Goal: Task Accomplishment & Management: Manage account settings

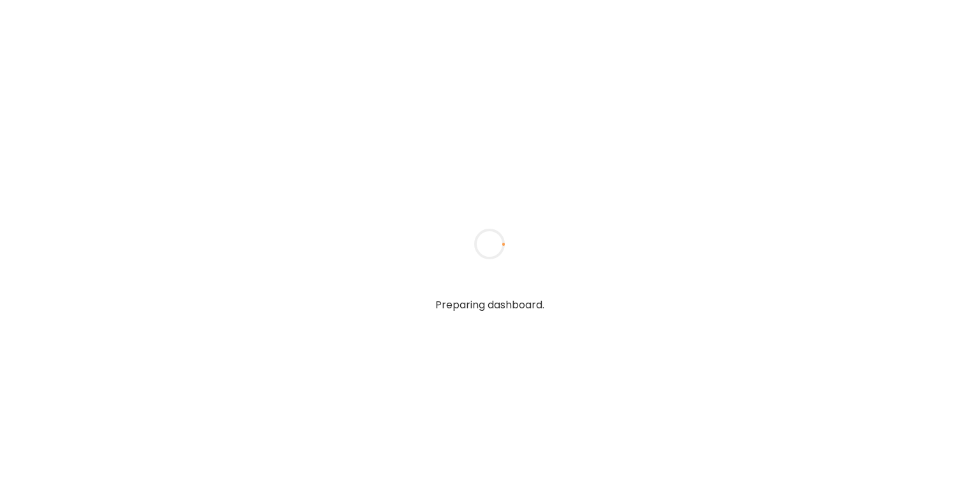
type input "**********"
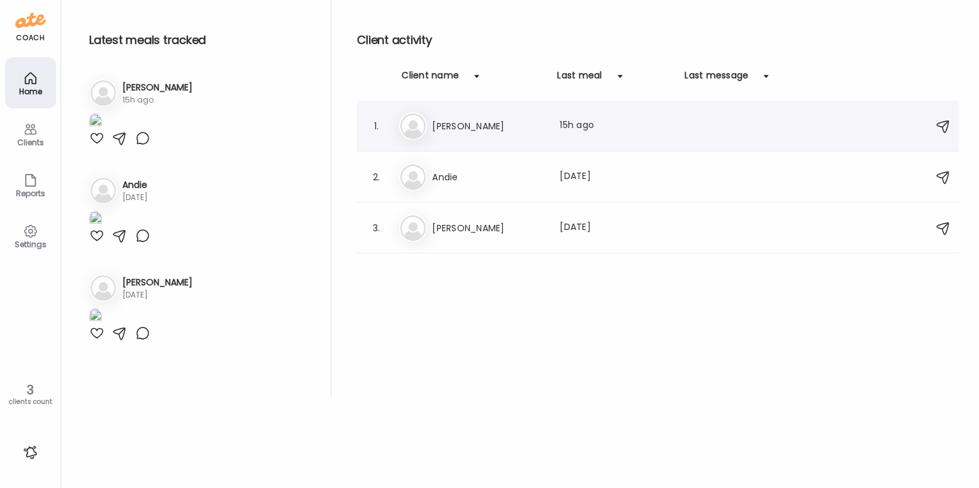
click at [443, 128] on h3 "[PERSON_NAME]" at bounding box center [488, 126] width 112 height 15
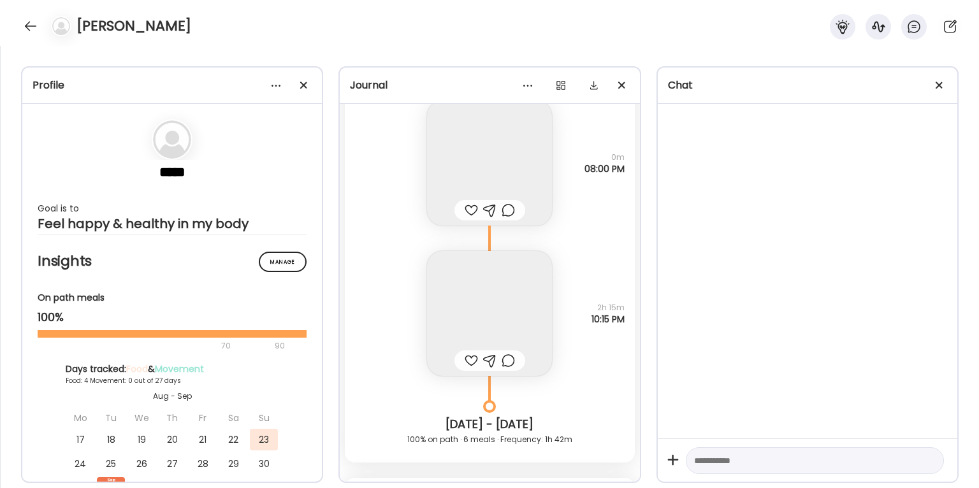
scroll to position [5309, 0]
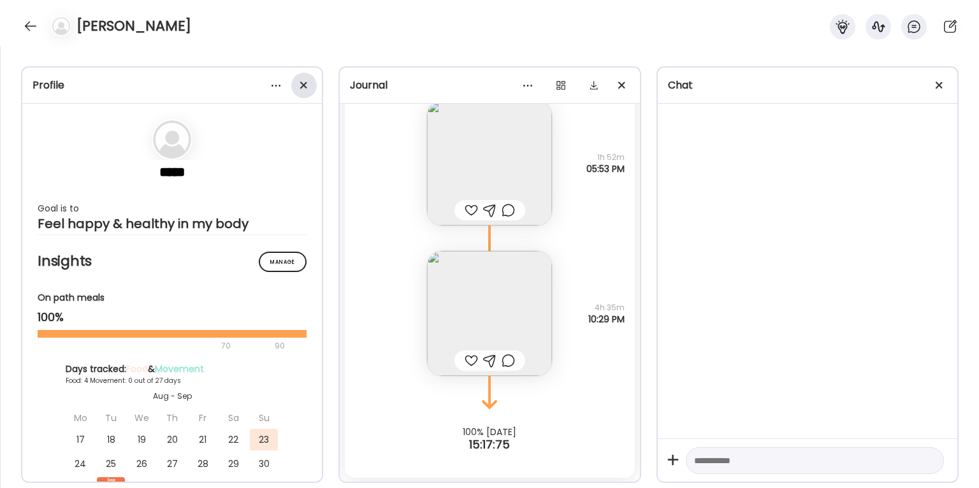
click at [305, 80] on div at bounding box center [304, 86] width 26 height 26
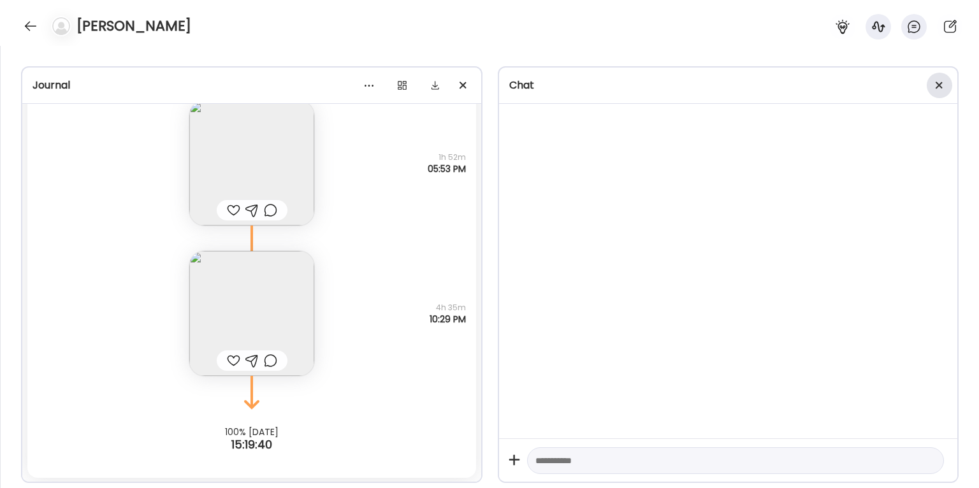
click at [942, 86] on div at bounding box center [940, 86] width 26 height 26
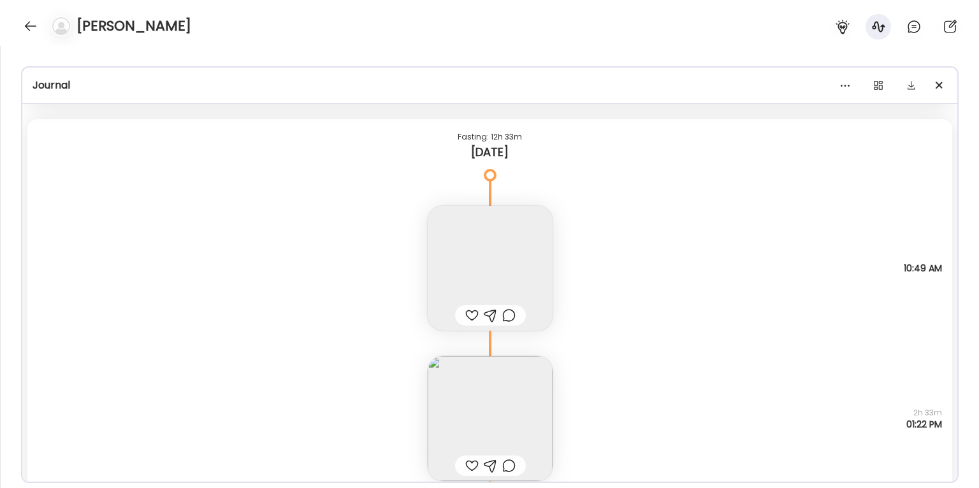
scroll to position [4599, 0]
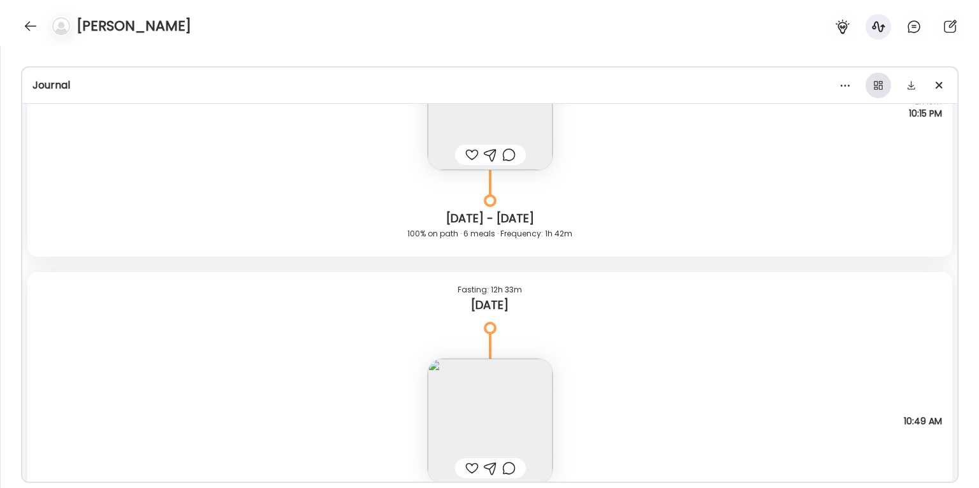
click at [876, 83] on div at bounding box center [879, 86] width 26 height 26
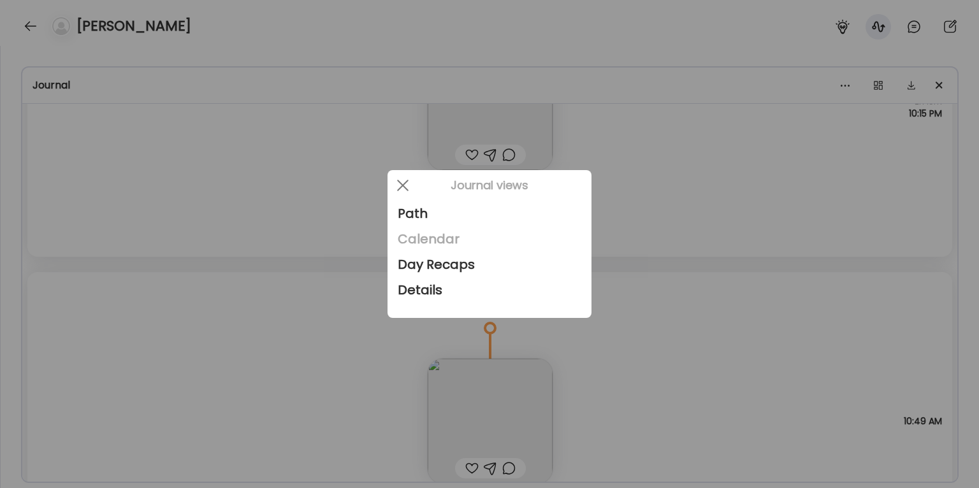
click at [432, 238] on div "Calendar" at bounding box center [490, 239] width 184 height 26
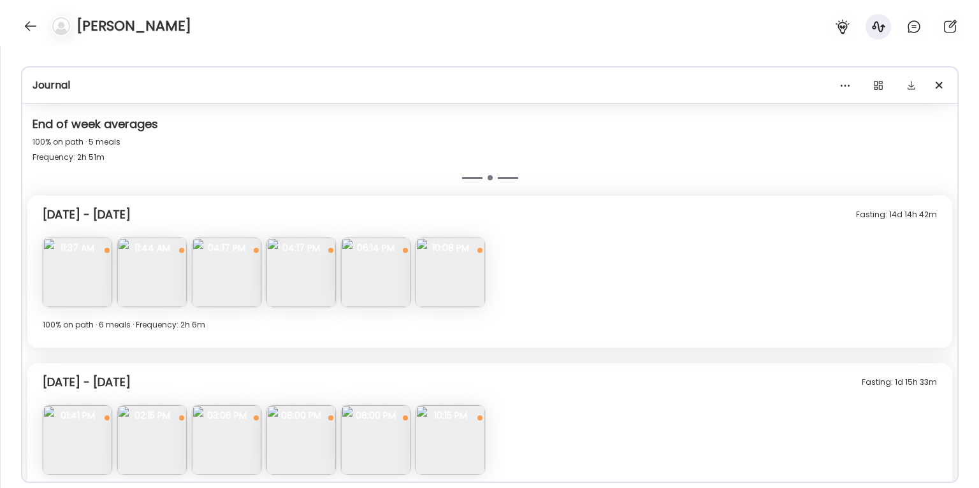
scroll to position [666, 0]
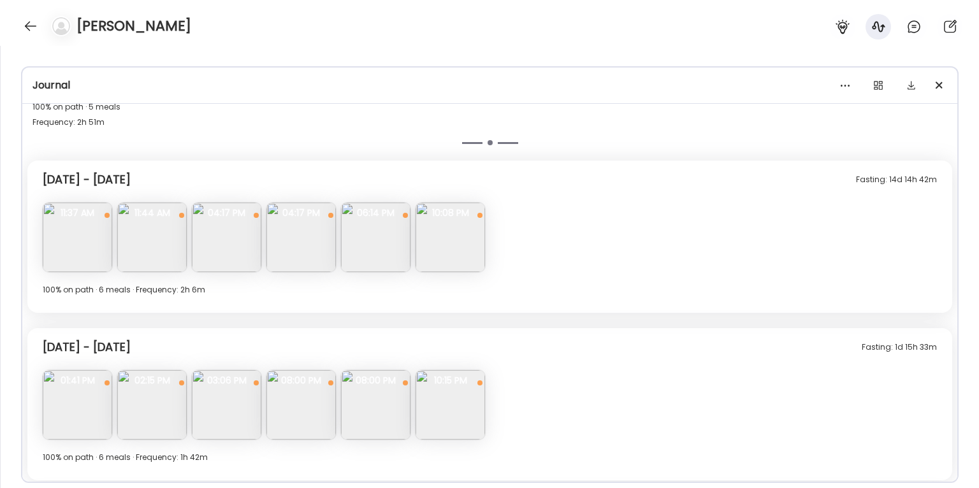
click at [86, 243] on img at bounding box center [78, 238] width 70 height 70
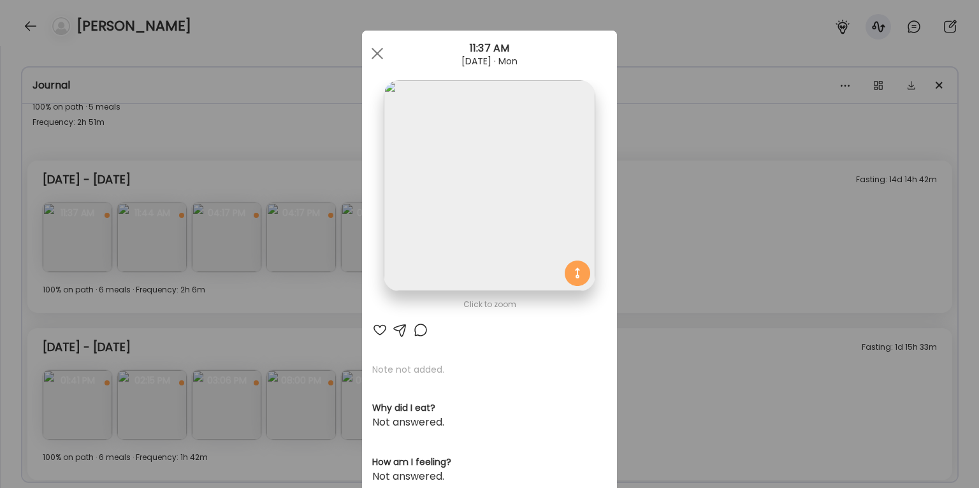
click at [744, 210] on div "Ate Coach Dashboard Wahoo! It’s official Take a moment to set up your Coach Pro…" at bounding box center [489, 244] width 979 height 488
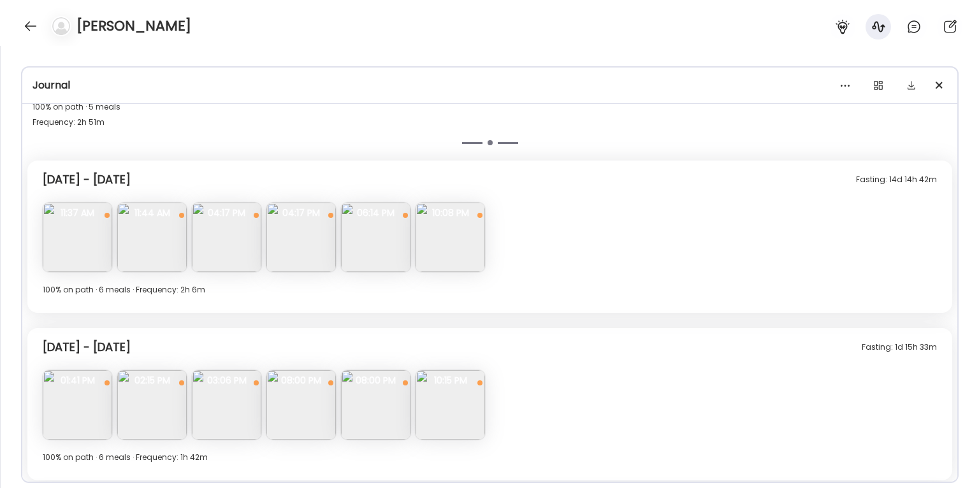
click at [140, 260] on img at bounding box center [152, 238] width 70 height 70
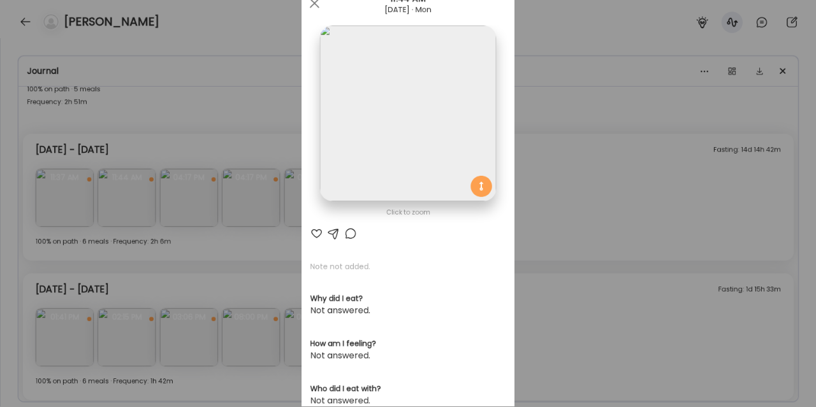
scroll to position [0, 0]
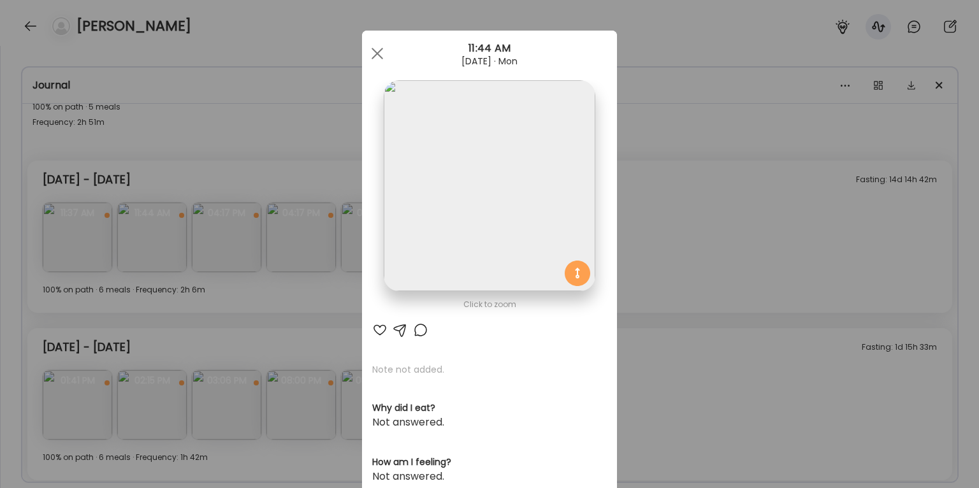
drag, startPoint x: 157, startPoint y: 174, endPoint x: 167, endPoint y: 180, distance: 11.7
click at [158, 174] on div "Ate Coach Dashboard Wahoo! It’s official Take a moment to set up your Coach Pro…" at bounding box center [489, 244] width 979 height 488
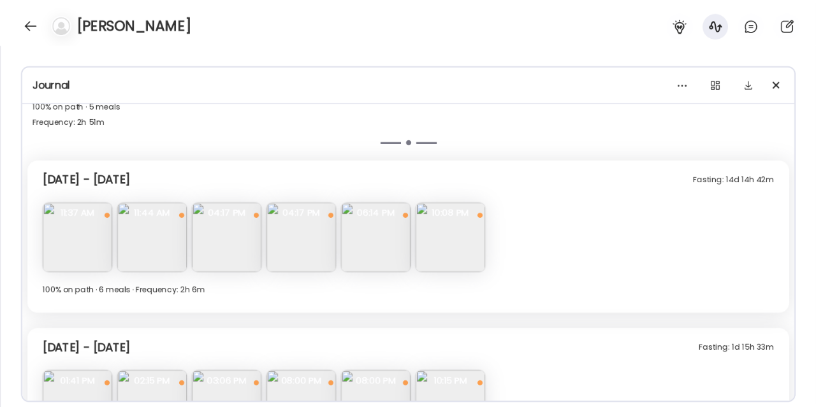
scroll to position [666, 0]
click at [166, 228] on img at bounding box center [152, 238] width 70 height 70
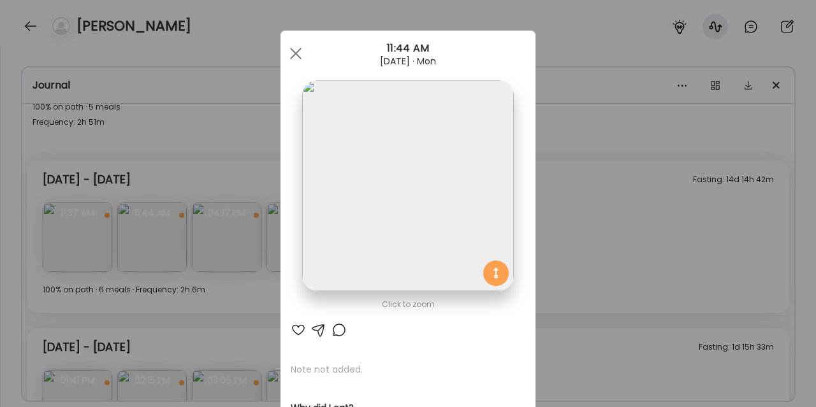
click at [376, 311] on div "Click to zoom" at bounding box center [408, 304] width 235 height 15
click at [599, 189] on div "Ate Coach Dashboard Wahoo! It’s official Take a moment to set up your Coach Pro…" at bounding box center [408, 203] width 816 height 407
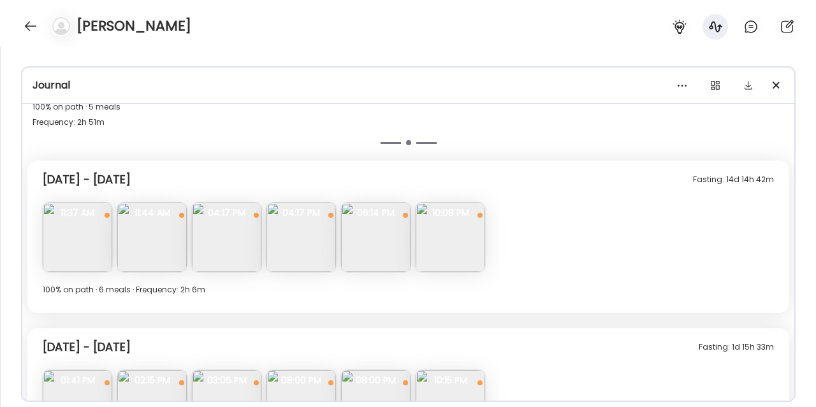
click at [219, 256] on img at bounding box center [227, 238] width 70 height 70
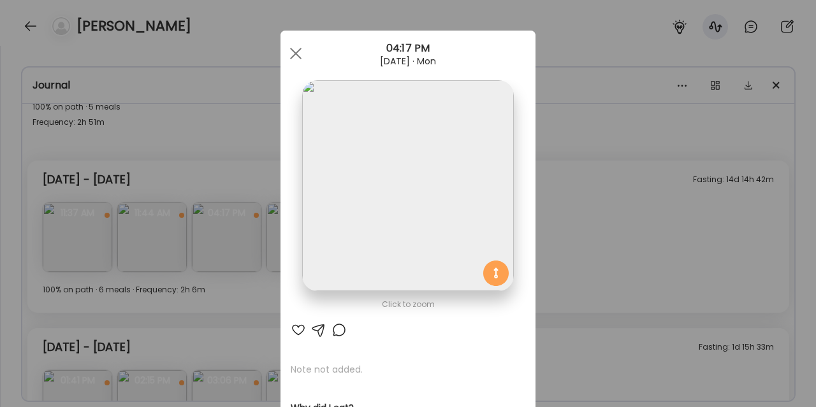
click at [559, 161] on div "Ate Coach Dashboard Wahoo! It’s official Take a moment to set up your Coach Pro…" at bounding box center [408, 203] width 816 height 407
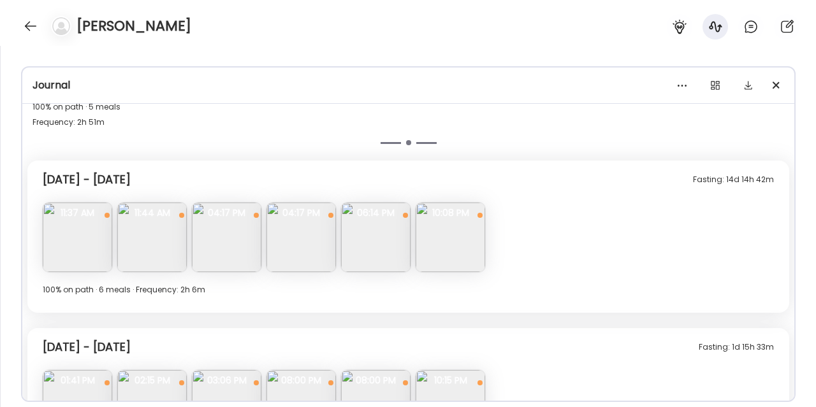
click at [293, 231] on img at bounding box center [302, 238] width 70 height 70
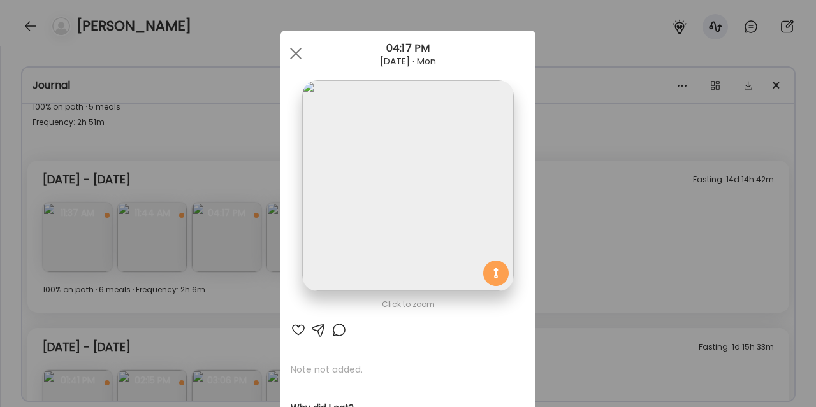
click at [601, 198] on div "Ate Coach Dashboard Wahoo! It’s official Take a moment to set up your Coach Pro…" at bounding box center [408, 203] width 816 height 407
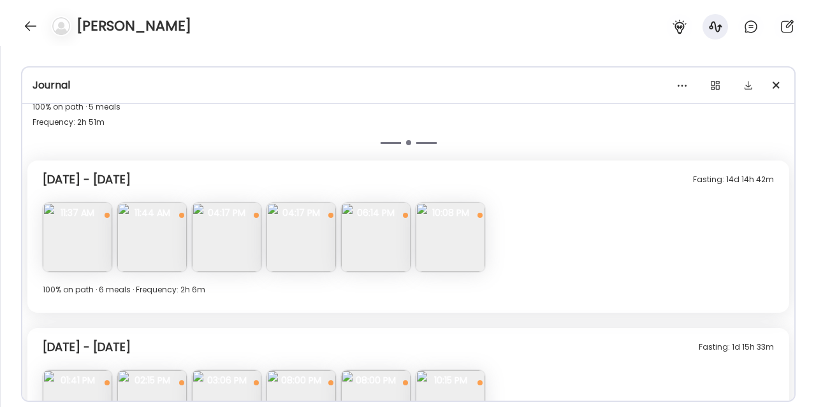
click at [378, 249] on img at bounding box center [376, 238] width 70 height 70
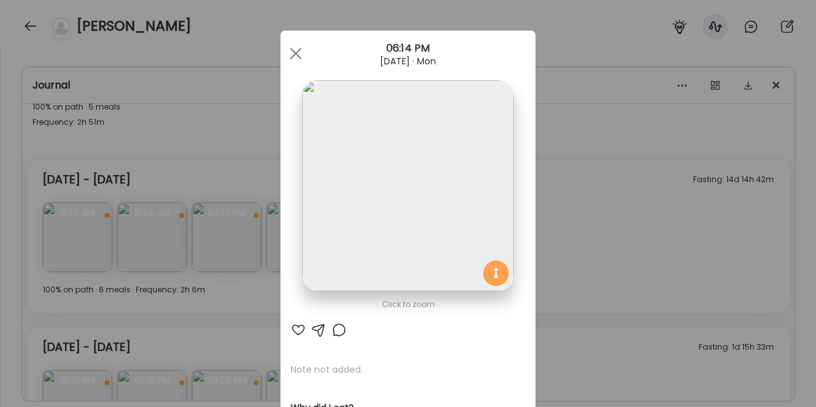
click at [599, 156] on div "Ate Coach Dashboard Wahoo! It’s official Take a moment to set up your Coach Pro…" at bounding box center [408, 203] width 816 height 407
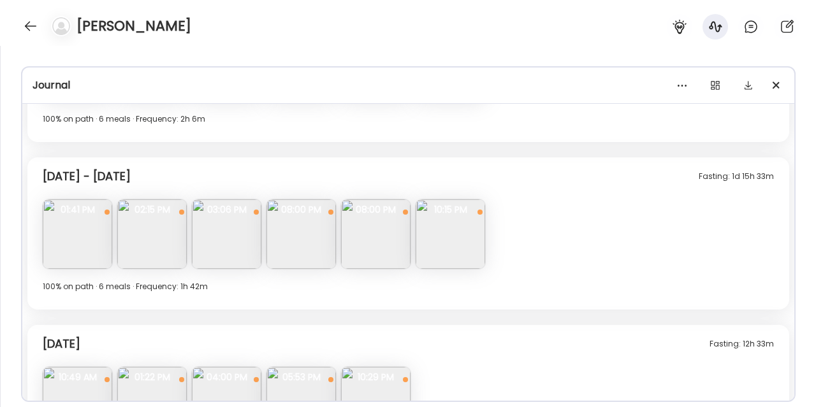
scroll to position [837, 0]
click at [80, 239] on img at bounding box center [78, 234] width 70 height 70
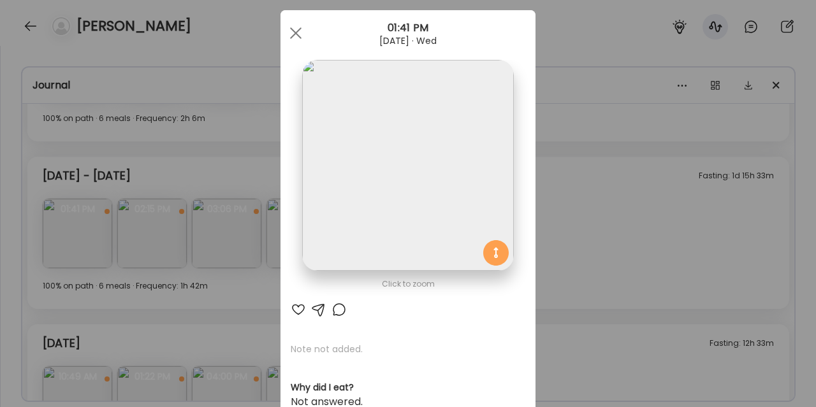
scroll to position [15, 0]
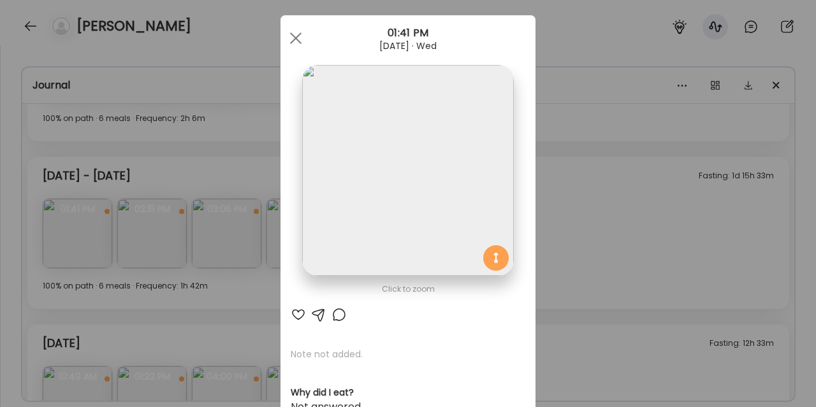
click at [621, 220] on div "Ate Coach Dashboard Wahoo! It’s official Take a moment to set up your Coach Pro…" at bounding box center [408, 203] width 816 height 407
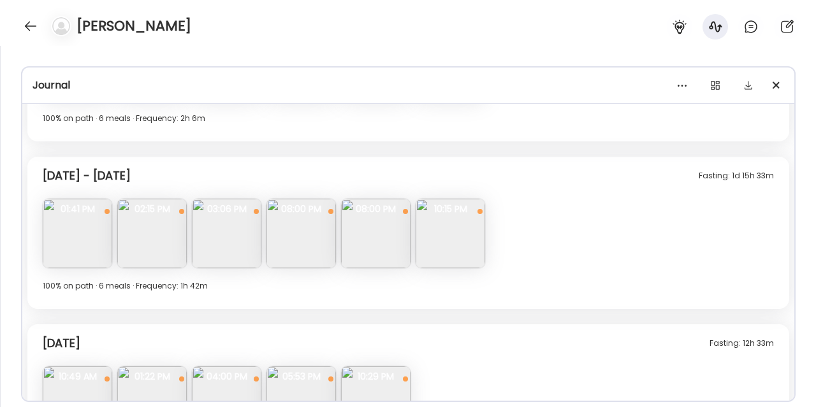
click at [77, 254] on img at bounding box center [78, 234] width 70 height 70
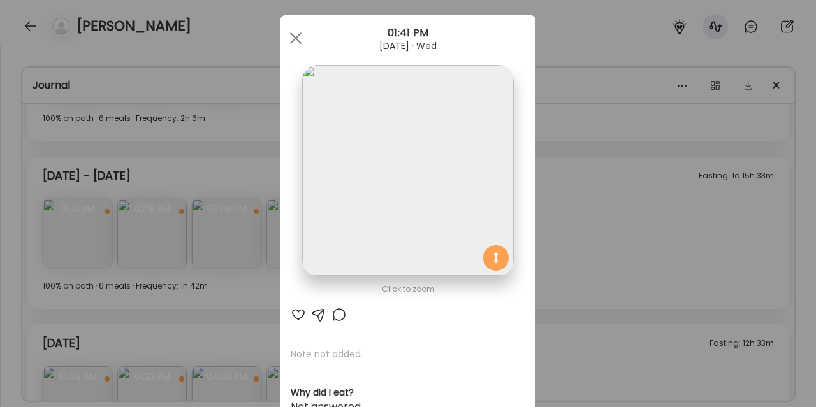
click at [196, 165] on div "Ate Coach Dashboard Wahoo! It’s official Take a moment to set up your Coach Pro…" at bounding box center [408, 203] width 816 height 407
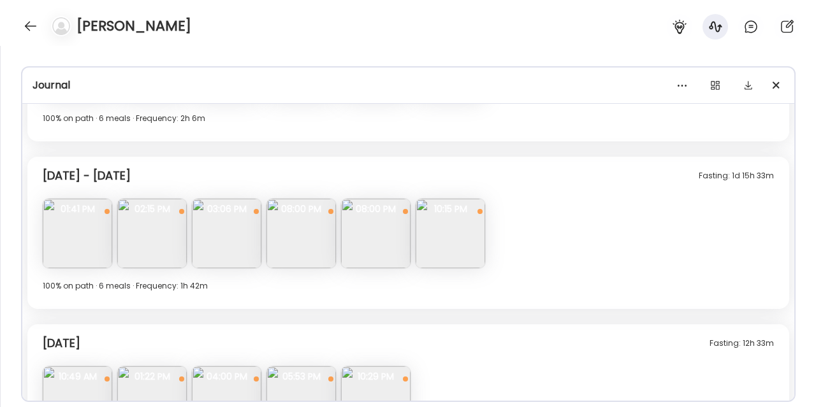
click at [140, 233] on img at bounding box center [152, 234] width 70 height 70
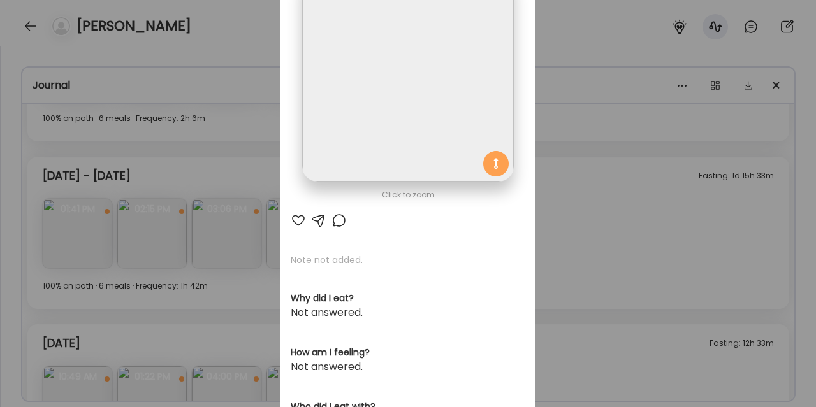
scroll to position [43, 0]
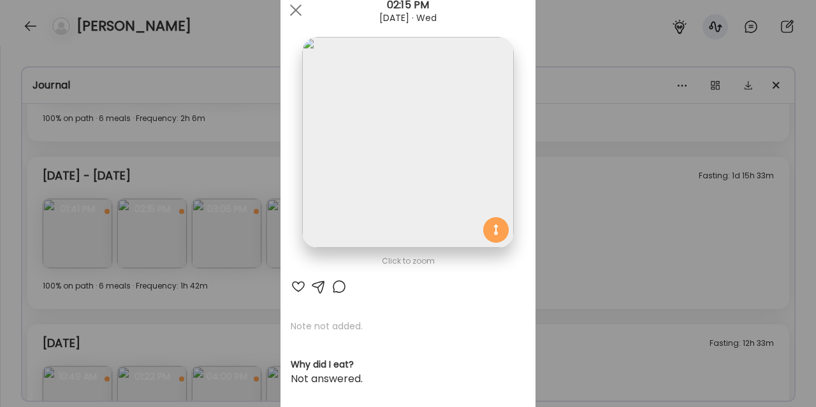
click at [548, 186] on div "Ate Coach Dashboard Wahoo! It’s official Take a moment to set up your Coach Pro…" at bounding box center [408, 203] width 816 height 407
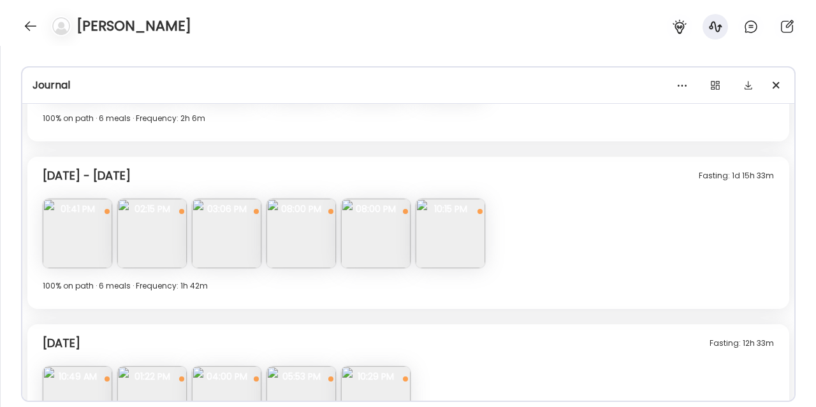
click at [168, 244] on img at bounding box center [152, 234] width 70 height 70
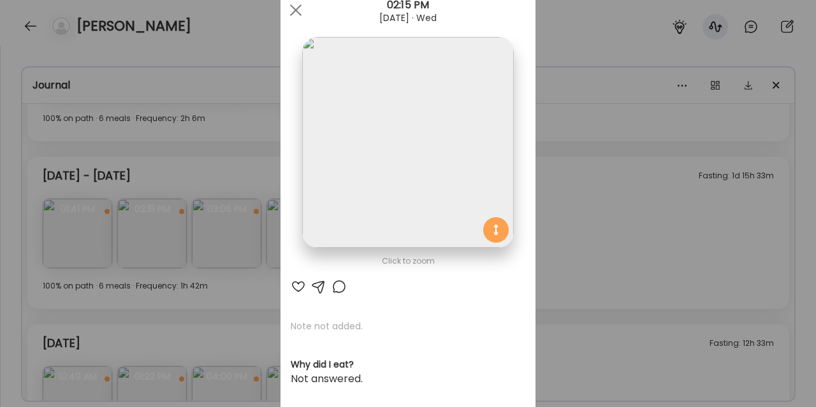
click at [251, 184] on div "Ate Coach Dashboard Wahoo! It’s official Take a moment to set up your Coach Pro…" at bounding box center [408, 203] width 816 height 407
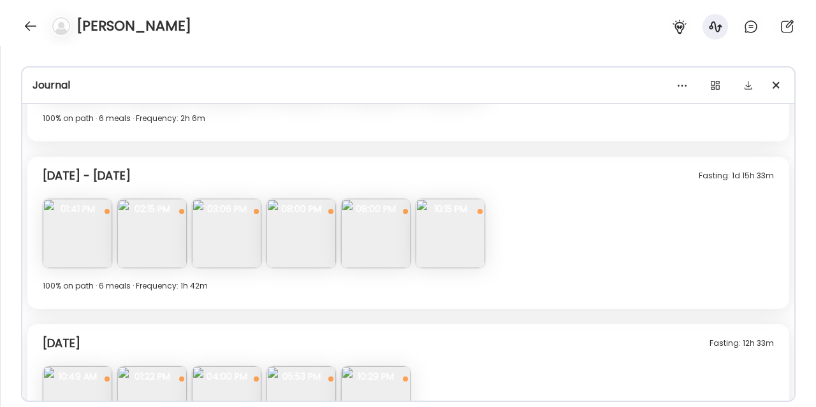
click at [228, 251] on img at bounding box center [227, 234] width 70 height 70
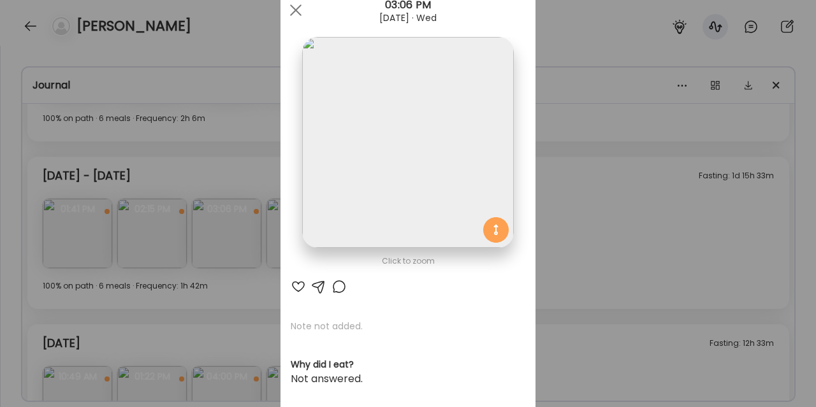
click at [629, 149] on div "Ate Coach Dashboard Wahoo! It’s official Take a moment to set up your Coach Pro…" at bounding box center [408, 203] width 816 height 407
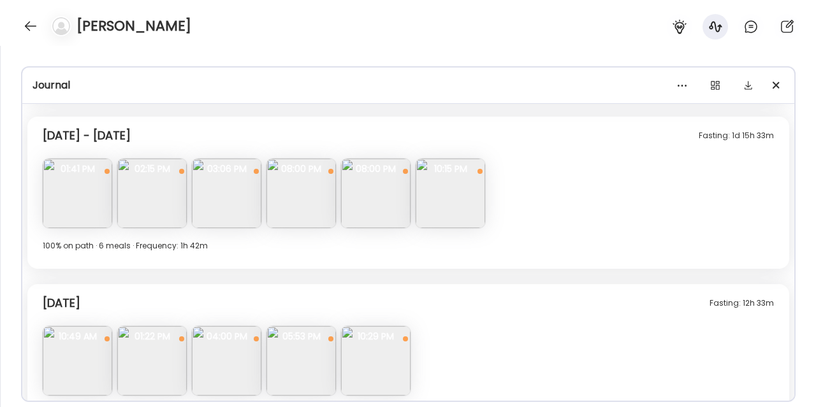
scroll to position [881, 0]
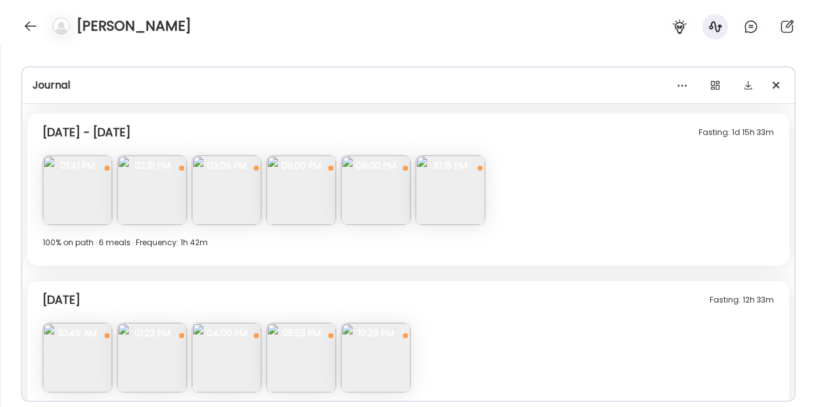
click at [466, 196] on img at bounding box center [451, 191] width 70 height 70
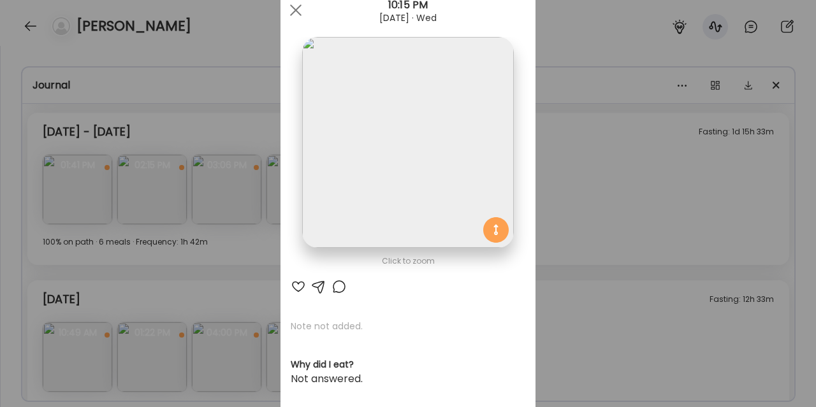
click at [587, 188] on div "Ate Coach Dashboard Wahoo! It’s official Take a moment to set up your Coach Pro…" at bounding box center [408, 203] width 816 height 407
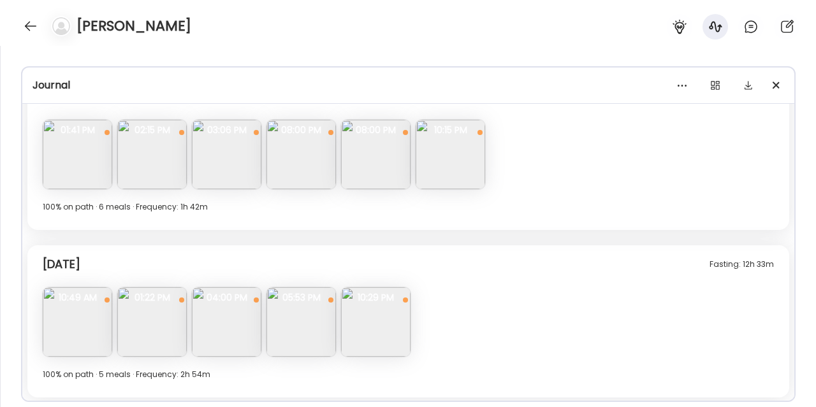
scroll to position [918, 0]
click at [76, 325] on img at bounding box center [78, 321] width 70 height 70
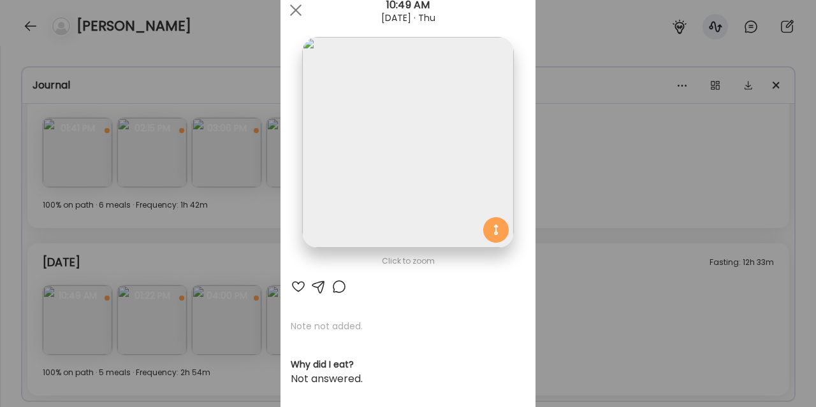
click at [578, 258] on div "Ate Coach Dashboard Wahoo! It’s official Take a moment to set up your Coach Pro…" at bounding box center [408, 203] width 816 height 407
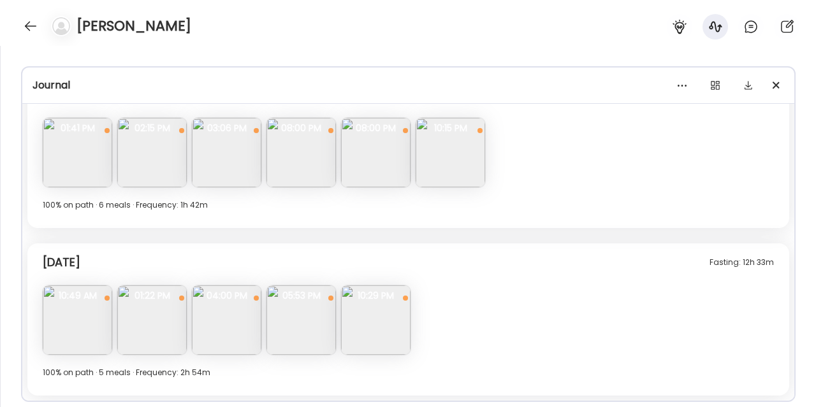
click at [87, 339] on img at bounding box center [78, 321] width 70 height 70
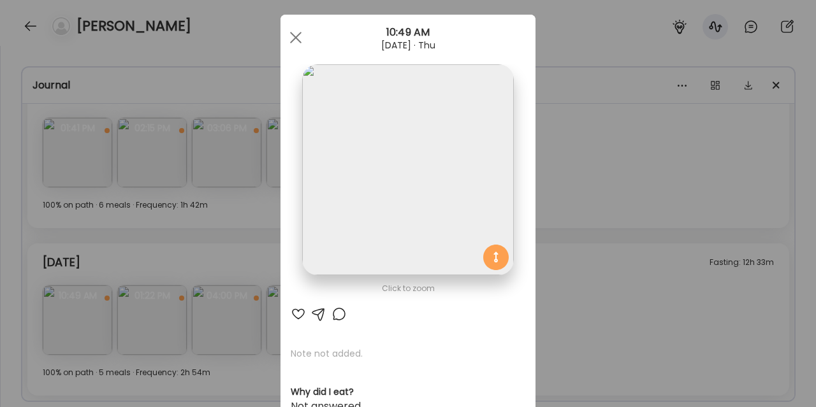
scroll to position [21, 0]
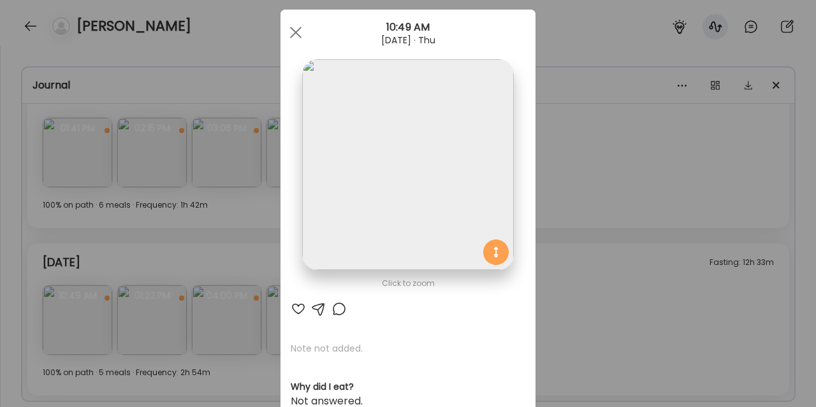
click at [300, 34] on div at bounding box center [296, 33] width 26 height 26
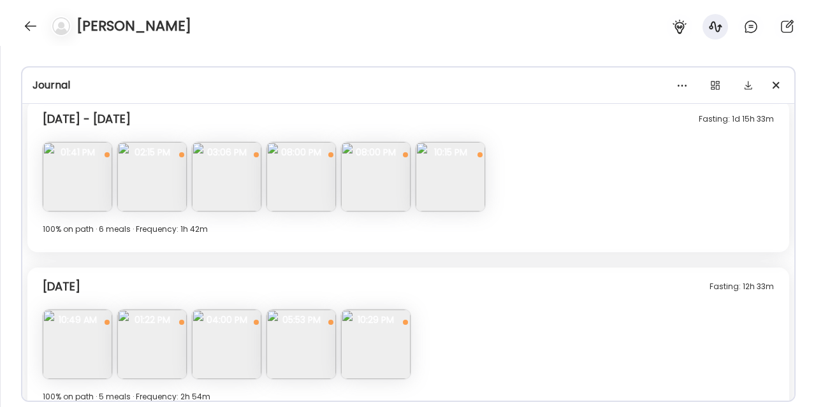
scroll to position [918, 0]
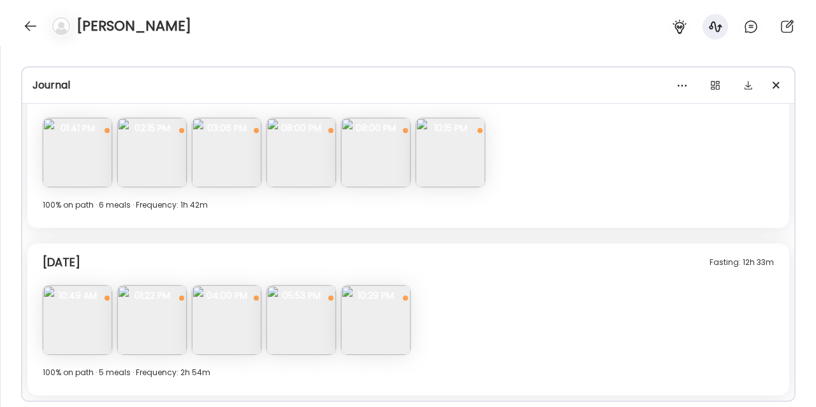
click at [226, 332] on img at bounding box center [227, 321] width 70 height 70
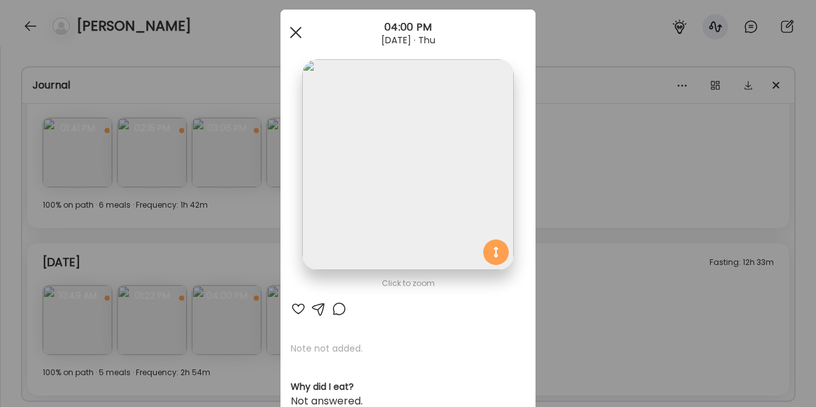
click at [301, 33] on div at bounding box center [296, 33] width 26 height 26
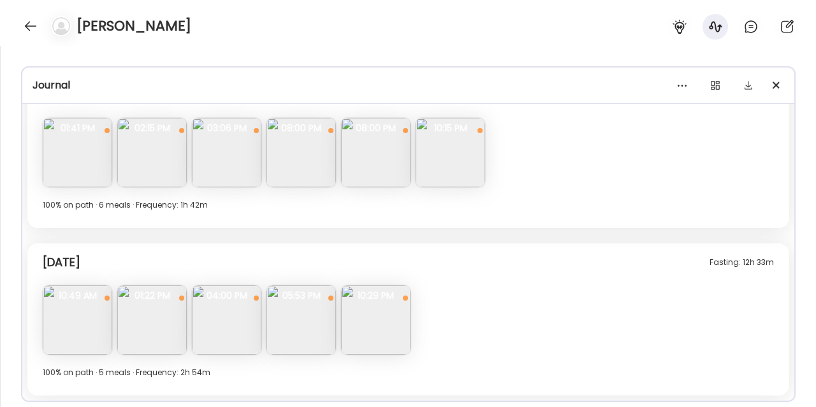
drag, startPoint x: 325, startPoint y: 376, endPoint x: 313, endPoint y: 376, distance: 11.5
click at [325, 376] on div "100% on path · 5 meals · Frequency: 2h 54m" at bounding box center [408, 372] width 731 height 15
click at [301, 330] on img at bounding box center [302, 321] width 70 height 70
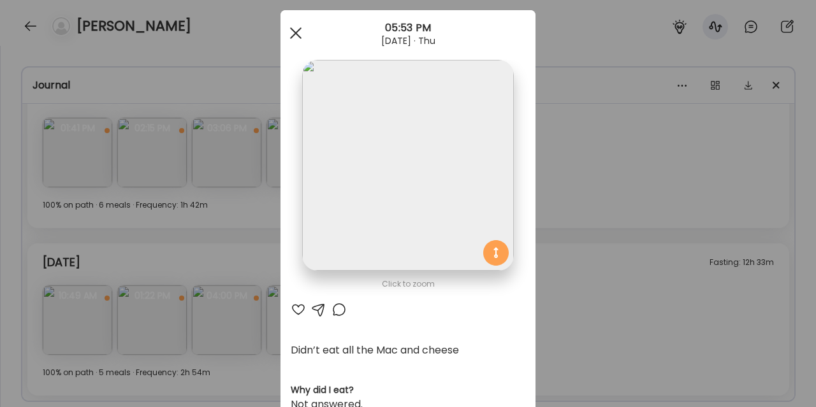
click at [298, 33] on div at bounding box center [296, 33] width 26 height 26
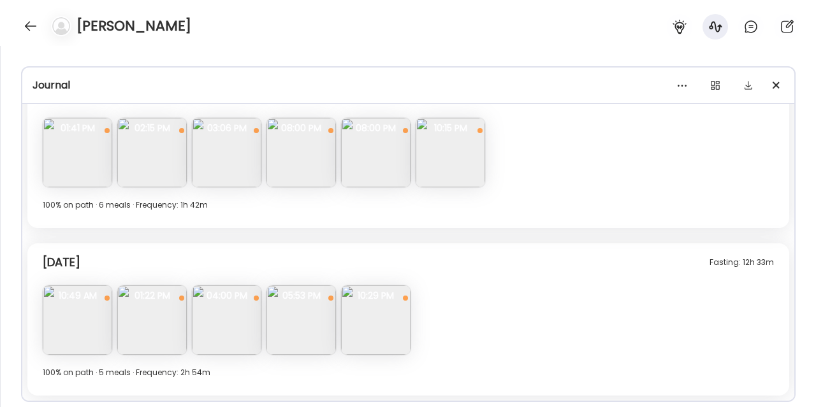
click at [376, 333] on img at bounding box center [376, 321] width 70 height 70
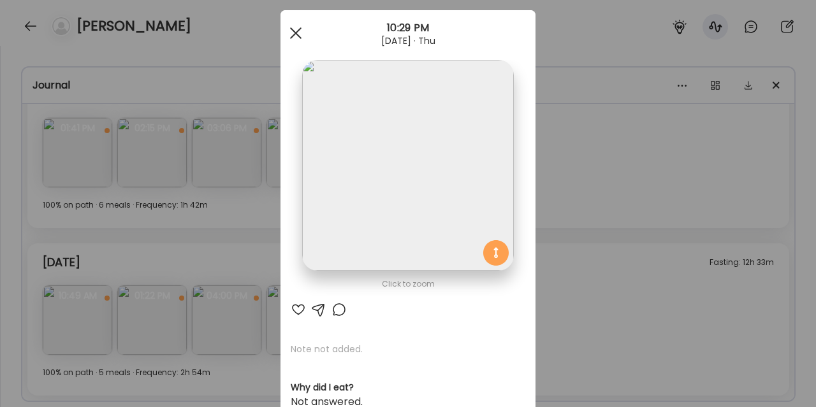
click at [291, 29] on span at bounding box center [295, 32] width 11 height 11
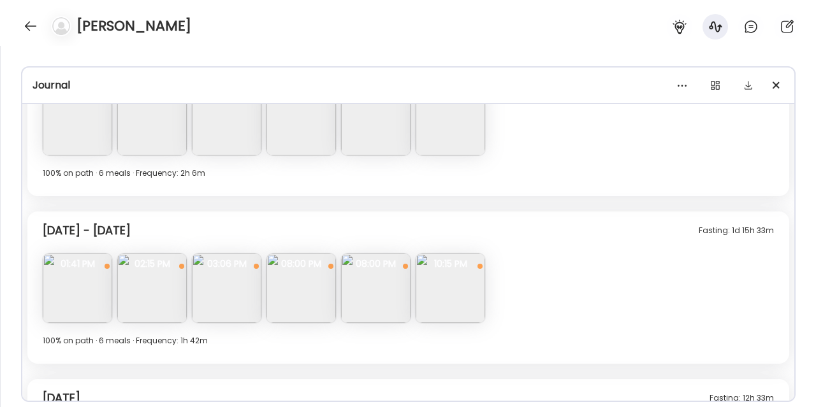
scroll to position [918, 0]
